Goal: Transaction & Acquisition: Register for event/course

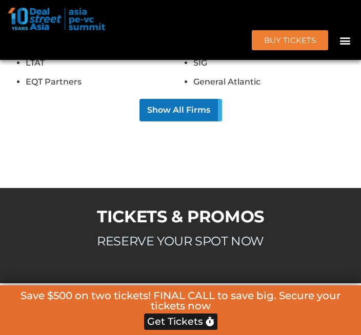
scroll to position [9405, 0]
click at [244, 24] on div at bounding box center [181, 19] width 346 height 23
click at [98, 235] on h3 "RESERVE YOUR SPOT NOW" at bounding box center [180, 241] width 351 height 12
click at [304, 32] on link "BUY Tickets" at bounding box center [290, 40] width 76 height 20
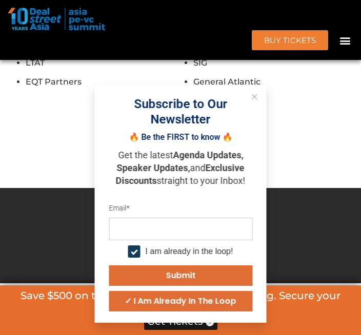
click at [258, 155] on div "Subscribe to Our Newsletter 🔥 Be the FIRST to know 🔥 Get the latest Agenda Upda…" at bounding box center [181, 204] width 172 height 238
click at [285, 57] on header "BUY Tickets Speakers Sponsors Agenda Home Past Events JKT 2025 SG 2024 JKT 2024…" at bounding box center [180, 30] width 361 height 60
click at [255, 8] on div at bounding box center [181, 19] width 346 height 23
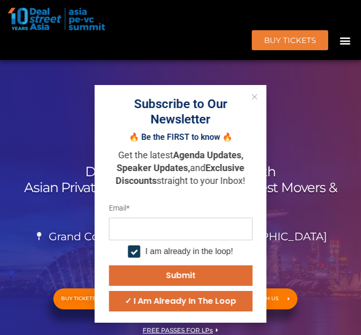
scroll to position [0, 0]
click at [107, 74] on div at bounding box center [180, 216] width 361 height 313
click at [156, 181] on strong "Exclusive Discounts" at bounding box center [180, 175] width 129 height 24
click at [90, 29] on img at bounding box center [56, 19] width 97 height 23
click at [111, 149] on p "Get the latest Agenda Updates, Speaker Updates, and Exclusive Discounts straigh…" at bounding box center [181, 168] width 144 height 39
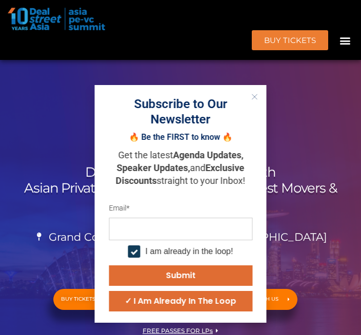
click at [177, 256] on div "I am already in the loop!" at bounding box center [190, 252] width 88 height 10
click at [205, 74] on div at bounding box center [180, 216] width 361 height 313
click at [206, 82] on div at bounding box center [180, 216] width 361 height 313
click at [45, 132] on div "03 Days 22 Hours 20 Minutes 49 Seconds" at bounding box center [180, 114] width 351 height 46
click at [238, 140] on div "🔥 Be the FIRST to know 🔥 Get the latest Agenda Updates, Speaker Updates, and Ex…" at bounding box center [181, 162] width 144 height 70
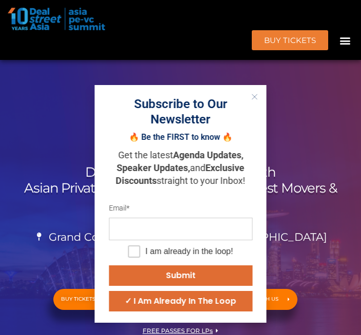
click at [295, 82] on div at bounding box center [180, 216] width 361 height 313
click at [287, 66] on div at bounding box center [180, 216] width 361 height 313
click at [144, 76] on div at bounding box center [180, 216] width 361 height 313
click at [36, 157] on div "03 Days 22 Hours 20 Minutes 44 Seconds ASIA PE-VC Summit 2025 Discover, Learn &…" at bounding box center [180, 229] width 361 height 287
click at [273, 289] on link "PARTNER WITH US" at bounding box center [259, 299] width 76 height 21
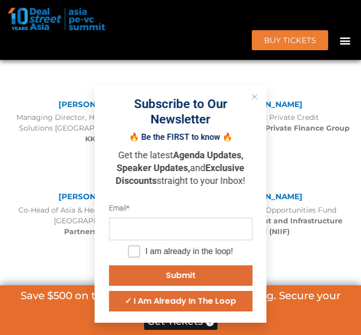
scroll to position [10029, 0]
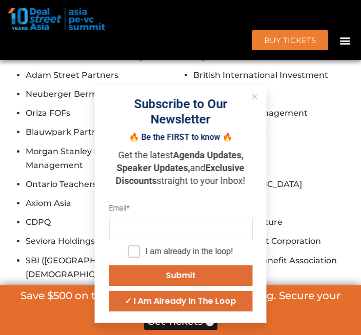
click at [40, 16] on img at bounding box center [56, 19] width 97 height 23
click at [116, 266] on button "Submit" at bounding box center [181, 276] width 144 height 21
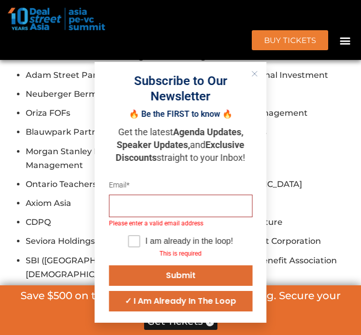
click at [250, 78] on button "Close" at bounding box center [254, 73] width 13 height 13
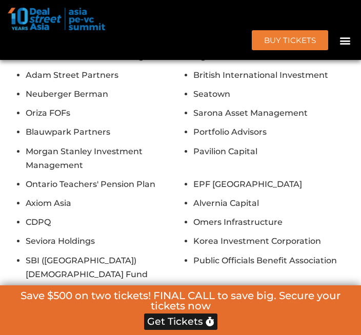
click at [165, 32] on div "BUY Tickets Speakers Sponsors Agenda Home Past Events JKT 2025 SG 2024 JKT 2024…" at bounding box center [181, 40] width 346 height 20
click at [280, 314] on div "Save $500 on two tickets! FINAL CALL to save big. Secure your tickets now" at bounding box center [180, 302] width 351 height 23
click at [230, 66] on div "Pantheon HarbourVest Federated Hermes Partners Group Temasek [PERSON_NAME] IFC …" at bounding box center [180, 272] width 351 height 752
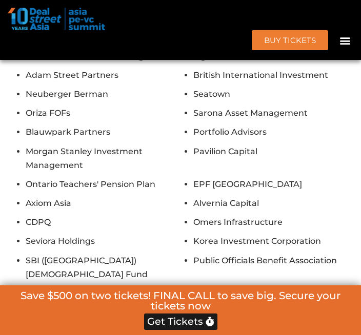
click at [207, 41] on div "BUY Tickets Speakers Sponsors Agenda Home Past Events JKT 2025 SG 2024 JKT 2024…" at bounding box center [181, 40] width 346 height 20
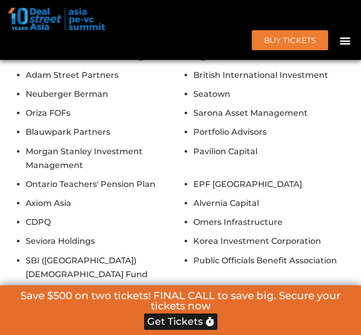
click at [246, 49] on div "BUY Tickets Speakers Sponsors Agenda Home Past Events JKT 2025 SG 2024 JKT 2024…" at bounding box center [181, 40] width 346 height 20
click at [308, 24] on div at bounding box center [181, 19] width 346 height 23
click at [197, 57] on header "BUY Tickets Speakers Sponsors Agenda Home Past Events JKT 2025 SG 2024 JKT 2024…" at bounding box center [180, 30] width 361 height 60
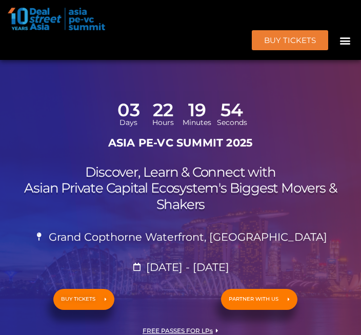
scroll to position [9447, 0]
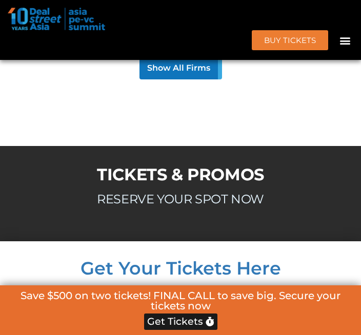
click at [129, 146] on div at bounding box center [180, 193] width 361 height 95
click at [294, 49] on link "BUY Tickets" at bounding box center [290, 40] width 76 height 20
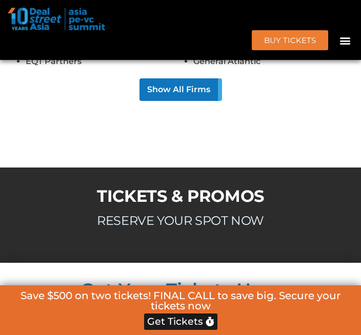
scroll to position [9405, 0]
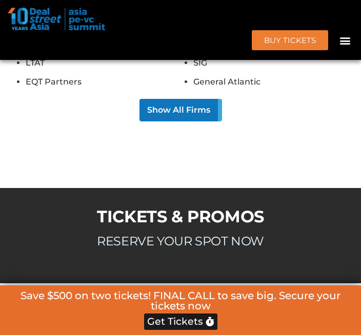
click at [61, 235] on h3 "RESERVE YOUR SPOT NOW" at bounding box center [180, 241] width 351 height 12
click at [327, 209] on h2 "TICKETS & PROMOS" at bounding box center [180, 217] width 351 height 16
click at [283, 235] on h3 "RESERVE YOUR SPOT NOW" at bounding box center [180, 241] width 351 height 12
click at [206, 57] on header "BUY Tickets Speakers Sponsors Agenda Home Past Events JKT 2025 SG 2024 JKT 2024…" at bounding box center [180, 30] width 361 height 60
click at [268, 306] on h2 "Save $500 on two tickets! FINAL CALL to save big. Secure your tickets now" at bounding box center [180, 301] width 351 height 21
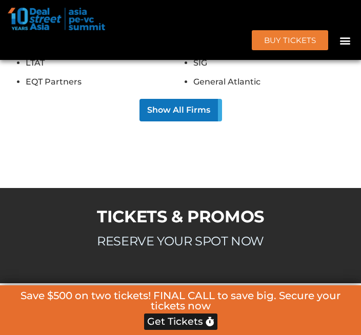
click at [77, 322] on div "Save $500 on two tickets! FINAL CALL to save big. Secure your tickets now Get T…" at bounding box center [180, 311] width 361 height 50
click at [90, 294] on div "Get Your Tickets Here" at bounding box center [180, 307] width 340 height 26
click at [131, 301] on h4 "Get Your Tickets Here" at bounding box center [180, 310] width 340 height 18
click at [24, 188] on div at bounding box center [180, 235] width 361 height 95
click at [261, 16] on div at bounding box center [181, 19] width 346 height 23
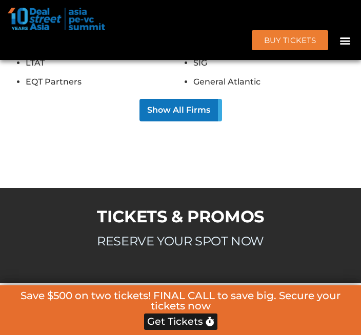
click at [293, 301] on h4 "Get Your Tickets Here" at bounding box center [180, 310] width 340 height 18
click at [88, 301] on h4 "Get Your Tickets Here" at bounding box center [180, 310] width 340 height 18
click at [82, 24] on img at bounding box center [56, 19] width 97 height 23
click at [152, 204] on div "TICKETS & PROMOS RESERVE YOUR SPOT NOW" at bounding box center [180, 236] width 361 height 65
click at [28, 235] on h3 "RESERVE YOUR SPOT NOW" at bounding box center [180, 241] width 351 height 12
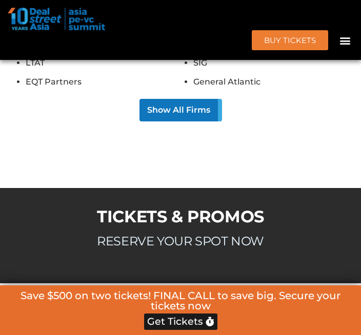
click at [169, 209] on h2 "TICKETS & PROMOS" at bounding box center [180, 217] width 351 height 16
click at [219, 24] on div at bounding box center [181, 19] width 346 height 23
click at [223, 235] on h3 "RESERVE YOUR SPOT NOW" at bounding box center [180, 241] width 351 height 12
click at [254, 49] on link "BUY Tickets" at bounding box center [290, 40] width 76 height 20
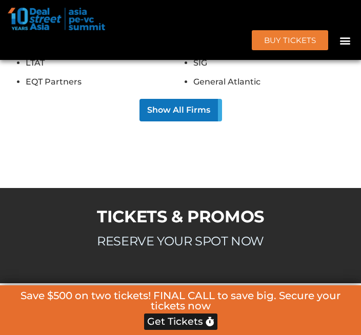
click at [196, 188] on div at bounding box center [180, 235] width 361 height 95
click at [135, 49] on div "BUY Tickets Speakers Sponsors Agenda Home Past Events JKT 2025 SG 2024 JKT 2024…" at bounding box center [181, 40] width 346 height 20
click at [220, 49] on div "BUY Tickets Speakers Sponsors Agenda Home Past Events JKT 2025 SG 2024 JKT 2024…" at bounding box center [181, 40] width 346 height 20
click at [255, 235] on div "RESERVE YOUR SPOT NOW" at bounding box center [180, 249] width 351 height 28
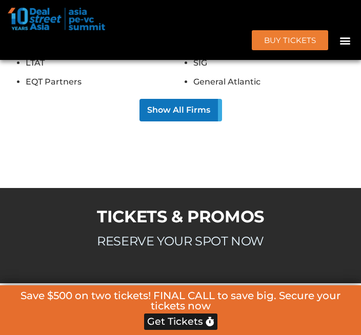
click at [269, 32] on link "BUY Tickets" at bounding box center [290, 40] width 76 height 20
